Goal: Information Seeking & Learning: Learn about a topic

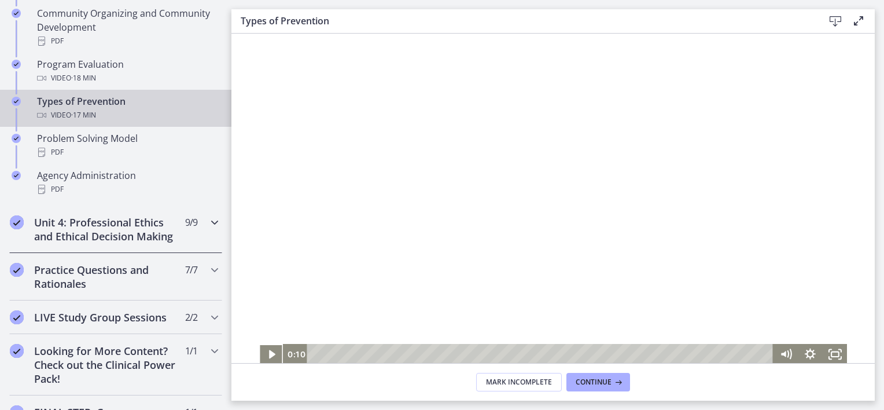
scroll to position [798, 0]
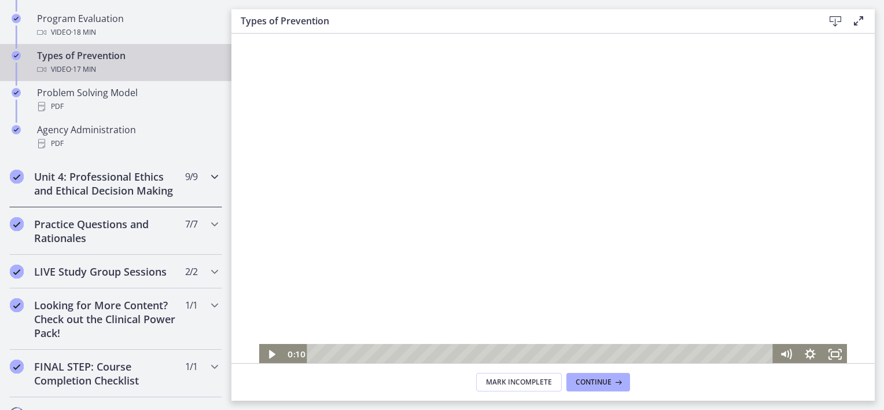
click at [176, 196] on div "Unit 4: Professional Ethics and Ethical Decision Making 9 / 9 Completed" at bounding box center [115, 183] width 213 height 47
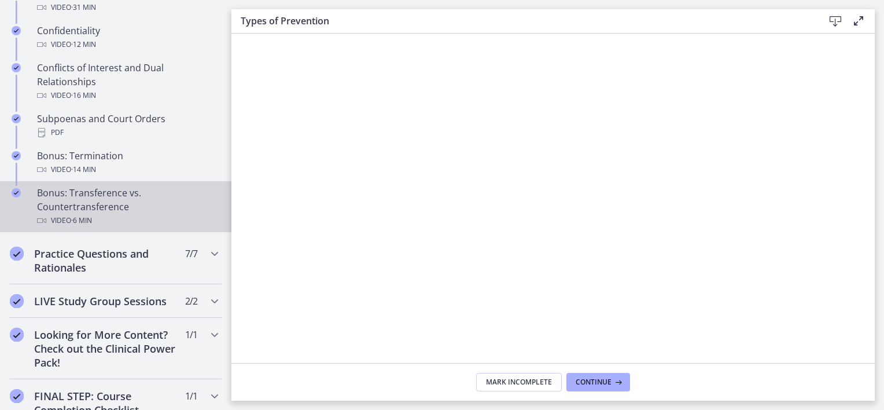
scroll to position [682, 0]
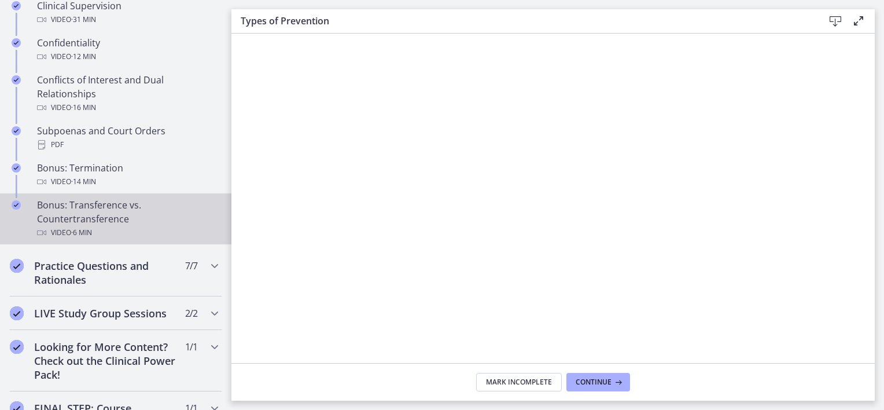
click at [155, 226] on div "Bonus: Transference vs. Countertransference Video · 6 min" at bounding box center [127, 219] width 180 height 42
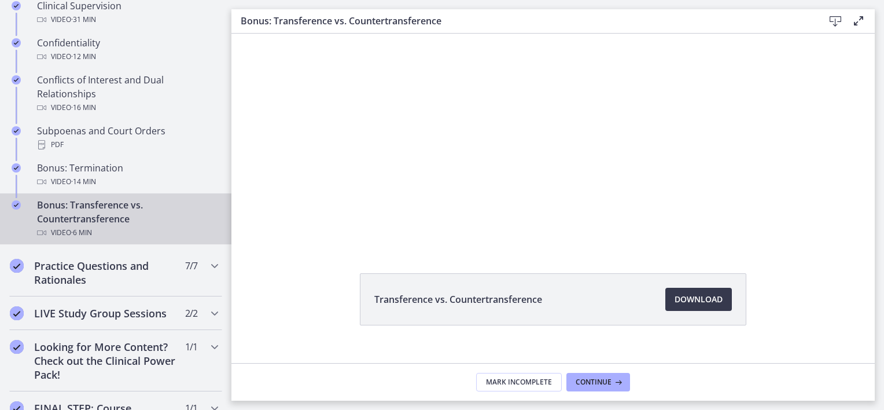
scroll to position [65, 0]
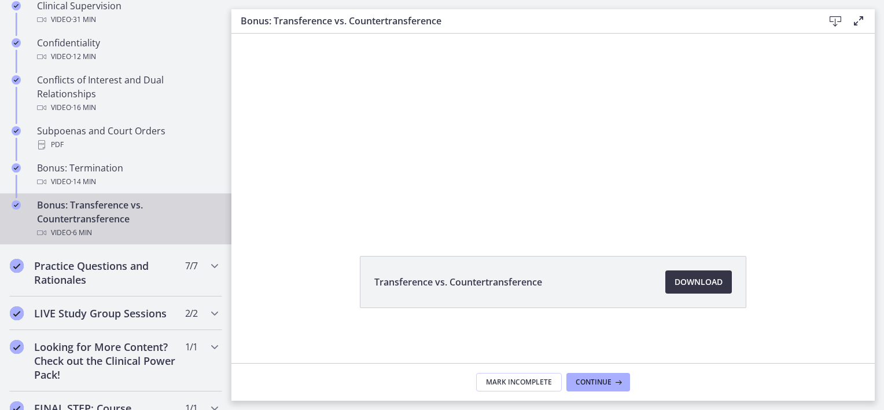
click at [687, 283] on span "Download Opens in a new window" at bounding box center [698, 282] width 48 height 14
click at [706, 282] on span "Download Opens in a new window" at bounding box center [698, 282] width 48 height 14
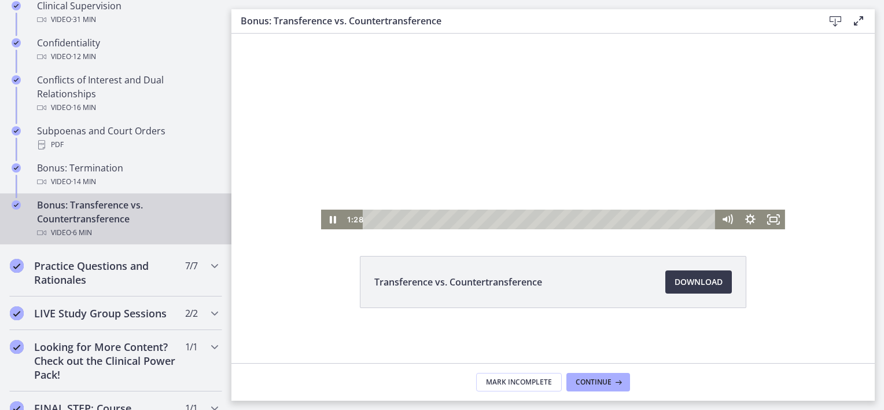
click at [492, 169] on div at bounding box center [553, 98] width 464 height 261
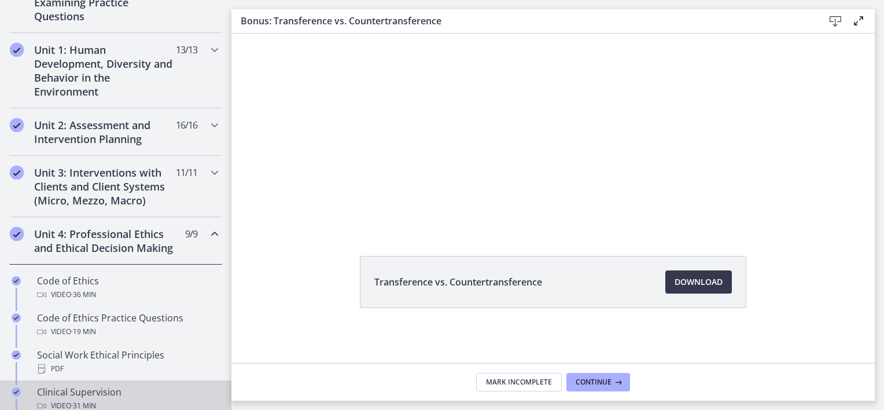
scroll to position [277, 0]
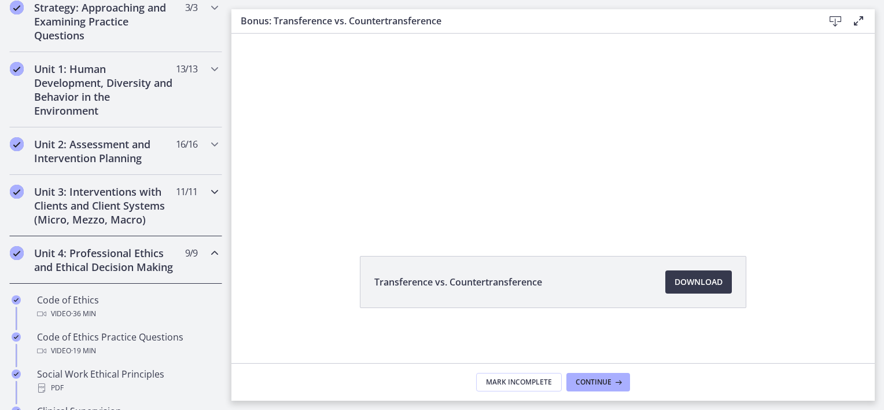
click at [148, 185] on h2 "Unit 3: Interventions with Clients and Client Systems (Micro, Mezzo, Macro)" at bounding box center [104, 206] width 141 height 42
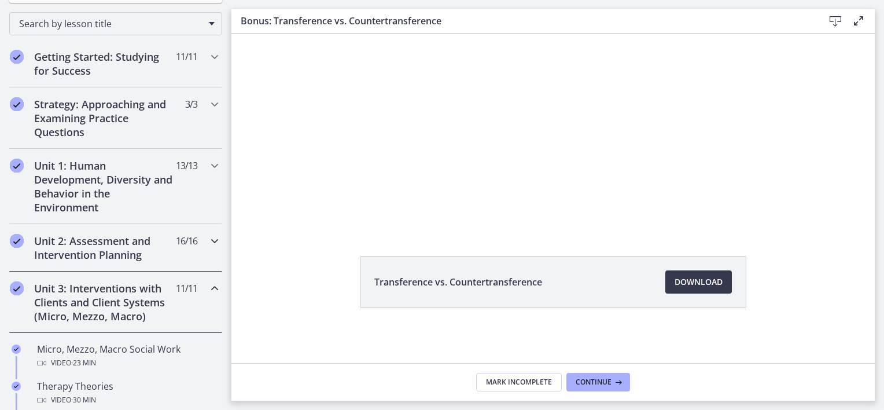
scroll to position [161, 0]
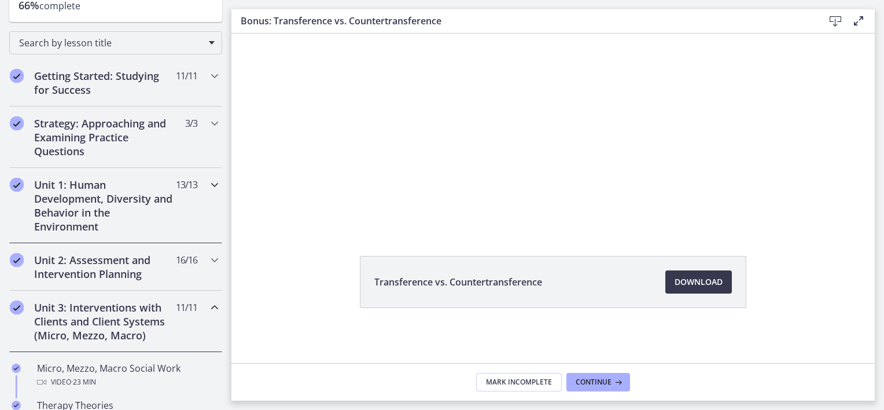
click at [150, 218] on h2 "Unit 1: Human Development, Diversity and Behavior in the Environment" at bounding box center [104, 206] width 141 height 56
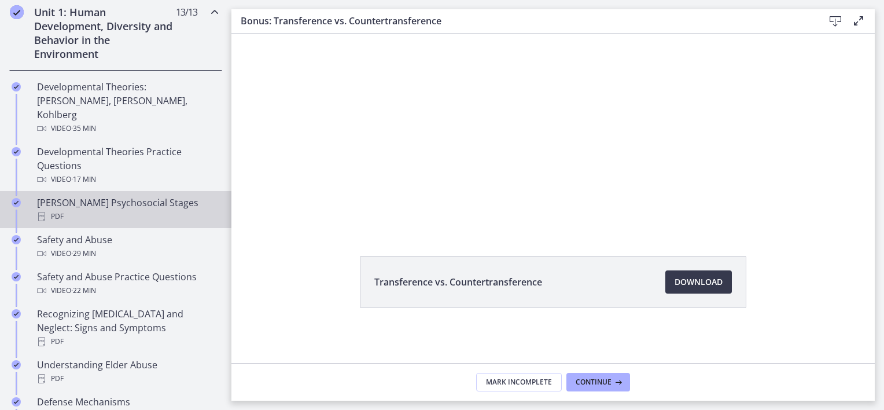
scroll to position [335, 0]
